Goal: Task Accomplishment & Management: Use online tool/utility

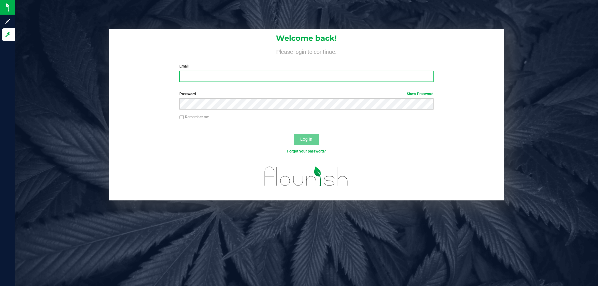
click at [223, 72] on input "Email" at bounding box center [306, 76] width 254 height 11
type input "[EMAIL_ADDRESS][DOMAIN_NAME]"
click at [294, 134] on button "Log In" at bounding box center [306, 139] width 25 height 11
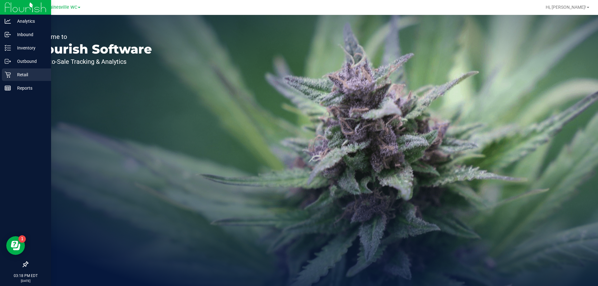
click at [21, 76] on p "Retail" at bounding box center [29, 74] width 37 height 7
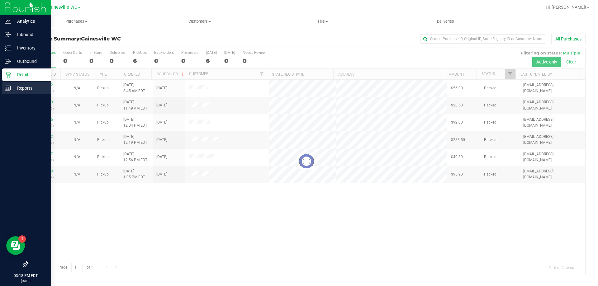
click at [28, 91] on p "Reports" at bounding box center [29, 87] width 37 height 7
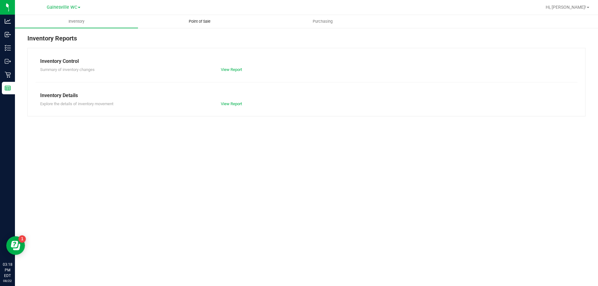
click at [195, 21] on span "Point of Sale" at bounding box center [199, 22] width 39 height 6
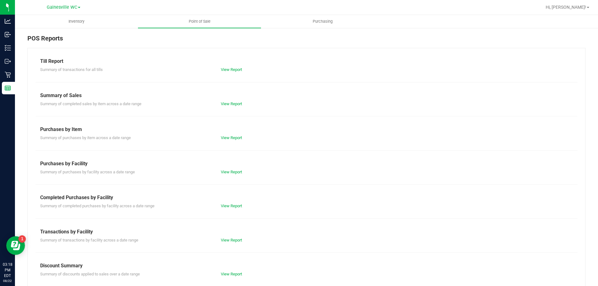
click at [224, 203] on div "View Report" at bounding box center [261, 206] width 90 height 6
click at [224, 205] on link "View Report" at bounding box center [231, 206] width 21 height 5
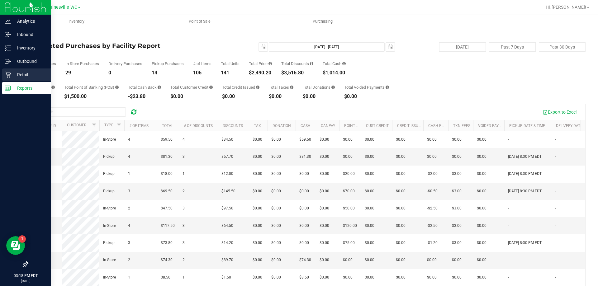
click at [11, 74] on icon at bounding box center [8, 75] width 6 height 6
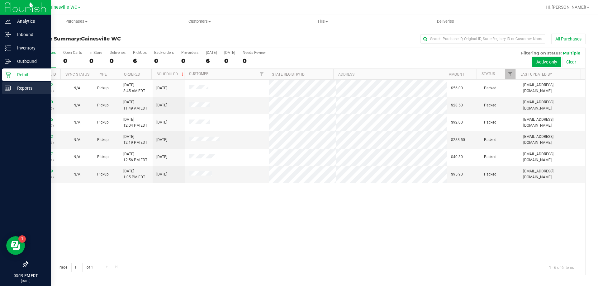
click at [29, 86] on p "Reports" at bounding box center [29, 87] width 37 height 7
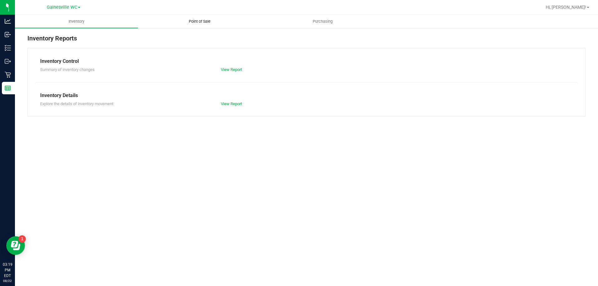
click at [200, 21] on span "Point of Sale" at bounding box center [199, 22] width 39 height 6
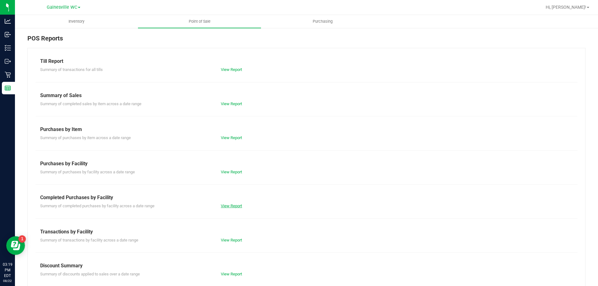
click at [232, 205] on link "View Report" at bounding box center [231, 206] width 21 height 5
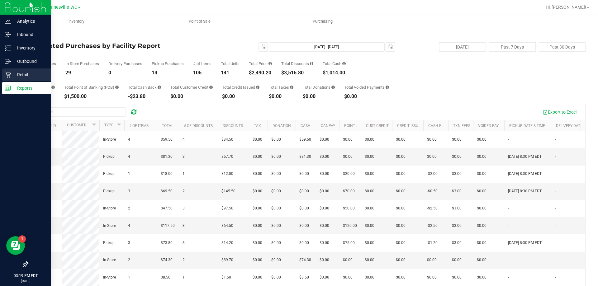
click at [26, 75] on p "Retail" at bounding box center [29, 74] width 37 height 7
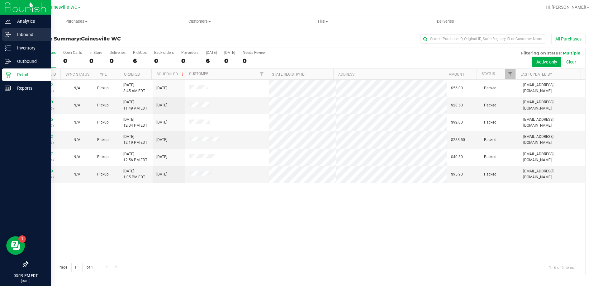
click at [23, 31] on p "Inbound" at bounding box center [29, 34] width 37 height 7
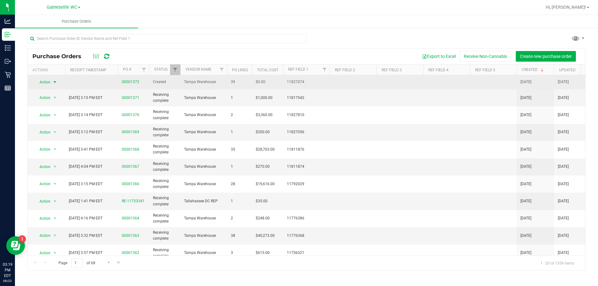
click at [55, 82] on span "select" at bounding box center [54, 82] width 5 height 5
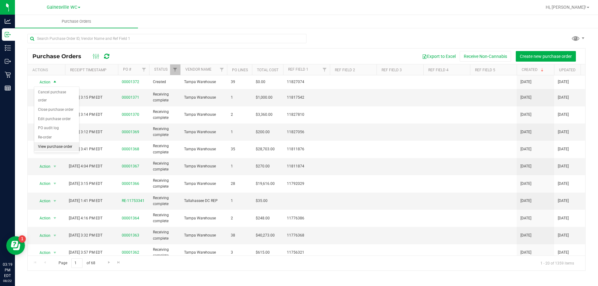
click at [60, 142] on li "View purchase order" at bounding box center [56, 146] width 45 height 9
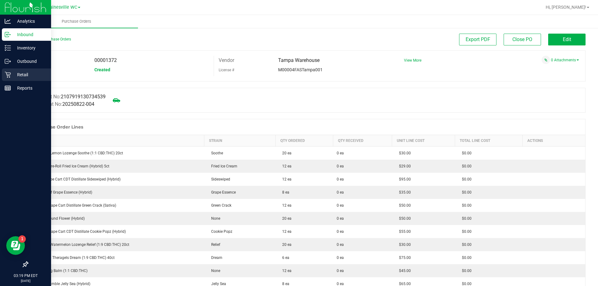
click at [41, 79] on div "Retail" at bounding box center [26, 74] width 49 height 12
